Goal: Task Accomplishment & Management: Manage account settings

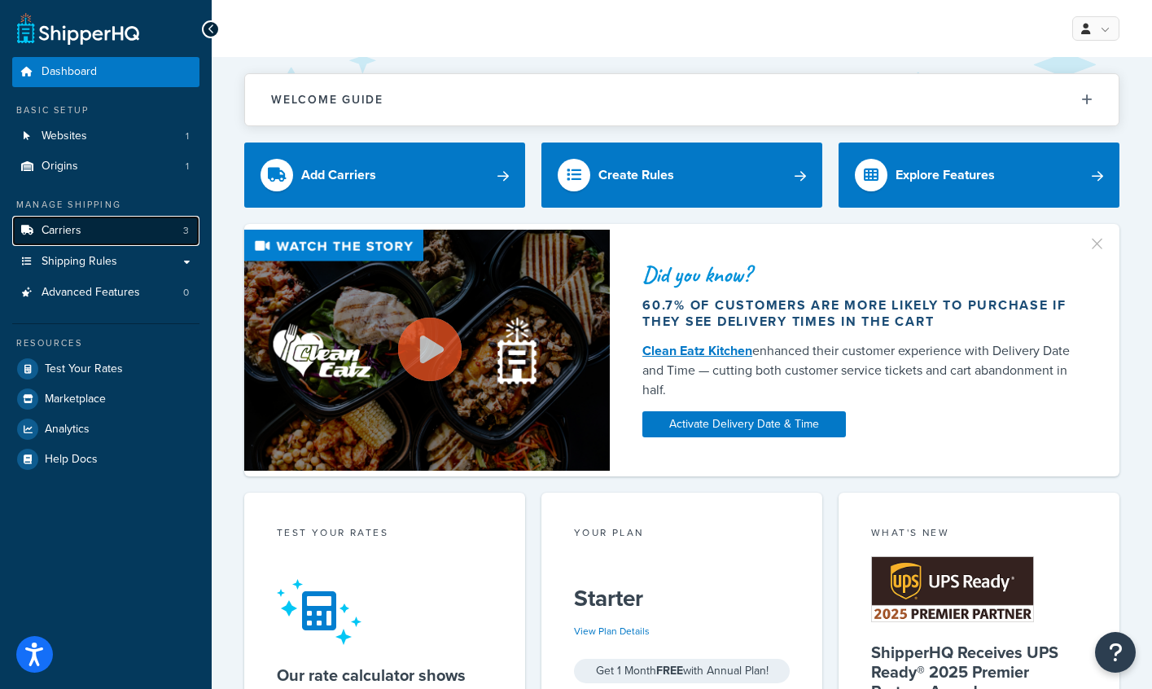
click at [144, 241] on link "Carriers 3" at bounding box center [105, 231] width 187 height 30
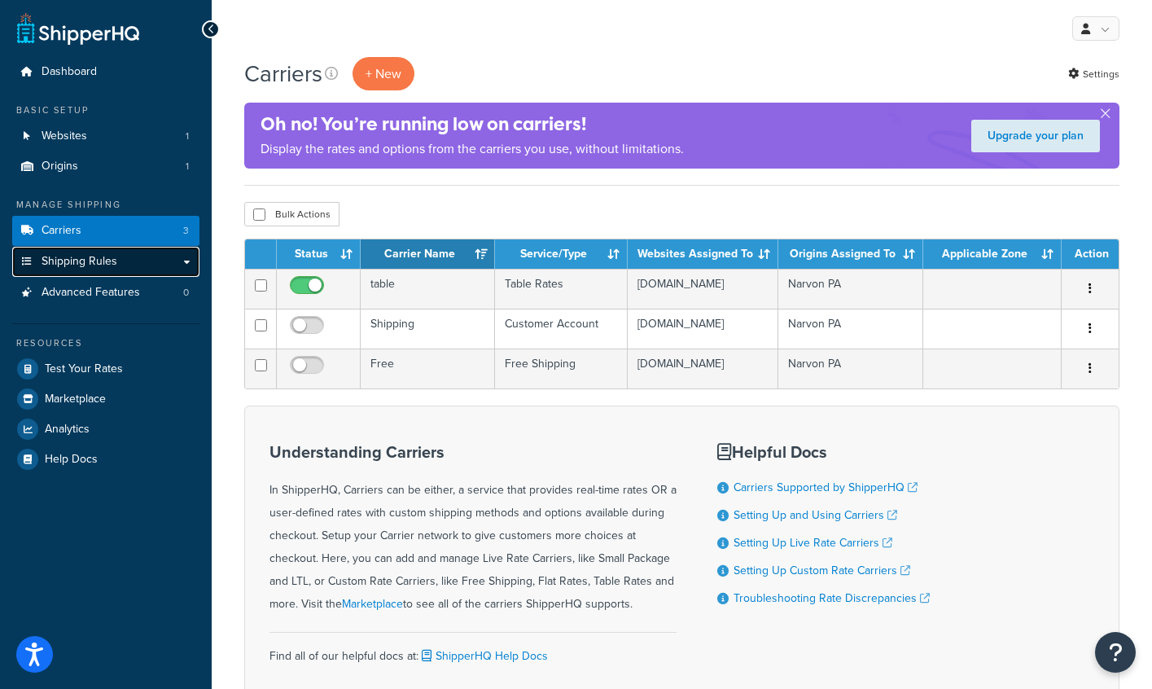
click at [176, 262] on link "Shipping Rules" at bounding box center [105, 262] width 187 height 30
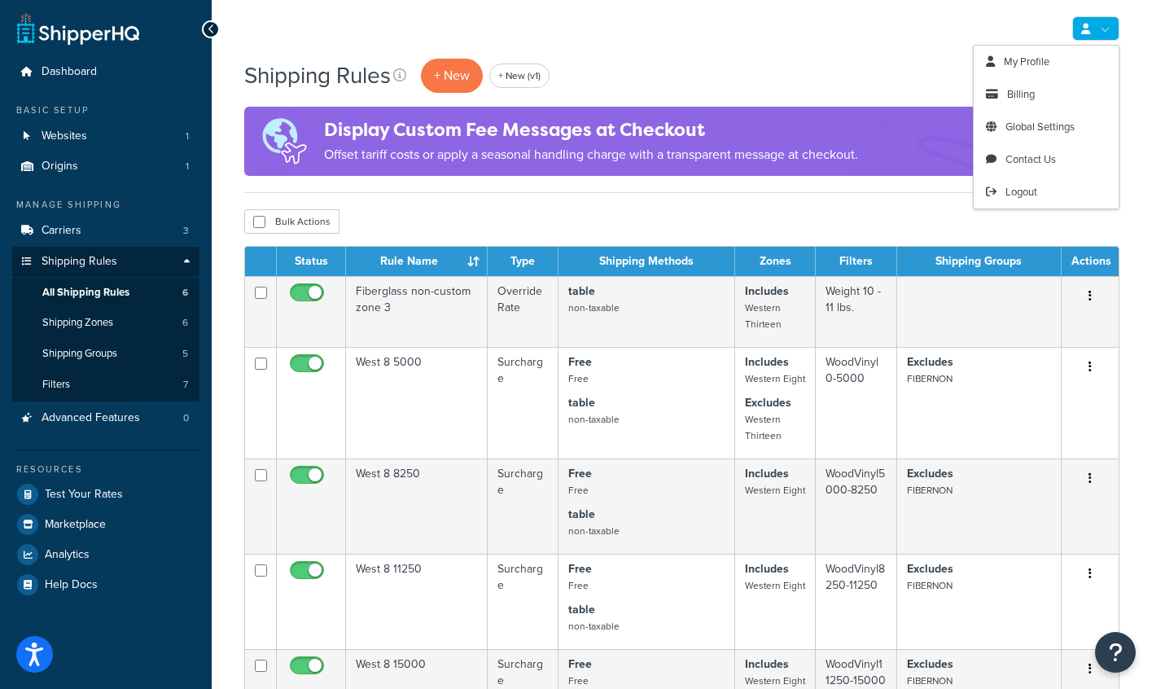
click at [1088, 22] on link at bounding box center [1095, 28] width 47 height 24
click at [1033, 183] on link "Logout" at bounding box center [1046, 192] width 145 height 33
